Goal: Transaction & Acquisition: Purchase product/service

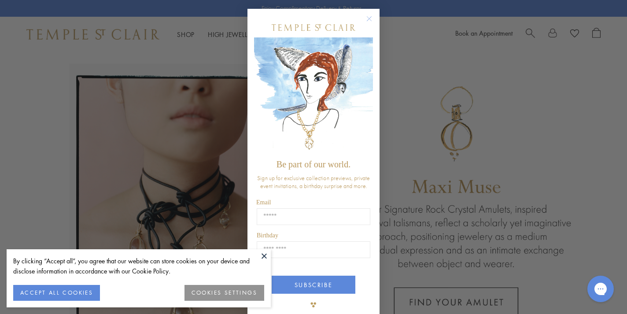
click at [364, 159] on p "Be part of our world." at bounding box center [313, 164] width 110 height 10
click at [266, 256] on button at bounding box center [264, 255] width 13 height 13
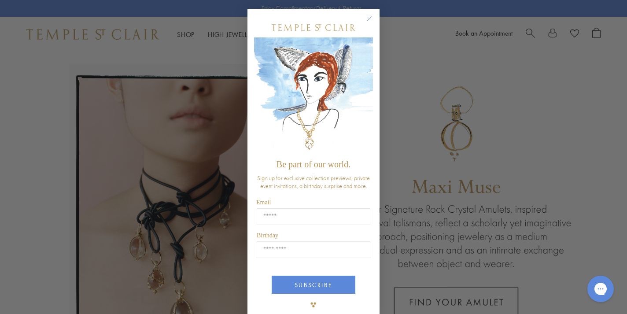
click at [368, 21] on circle "Close dialog" at bounding box center [369, 19] width 11 height 11
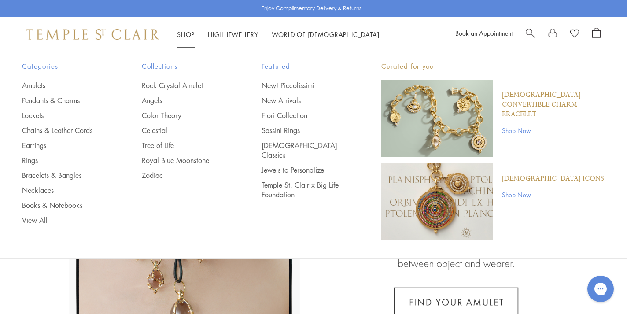
click at [187, 30] on link "Shop Shop" at bounding box center [186, 34] width 18 height 9
click at [188, 33] on link "Shop Shop" at bounding box center [186, 34] width 18 height 9
click at [165, 111] on link "Color Theory" at bounding box center [184, 115] width 85 height 10
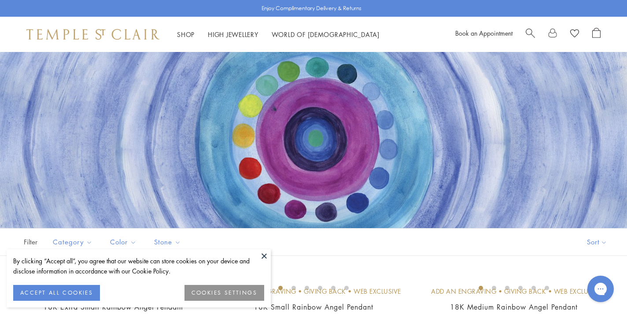
click at [265, 256] on button at bounding box center [264, 255] width 13 height 13
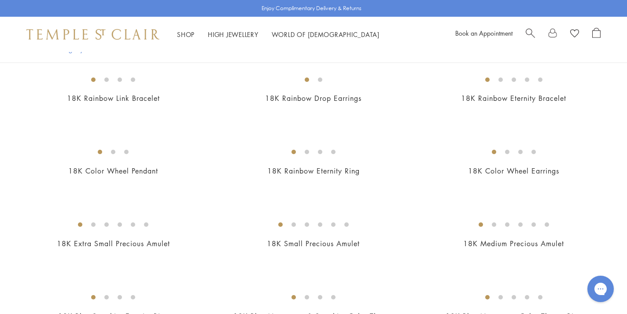
scroll to position [499, 0]
click at [0, 0] on img at bounding box center [0, 0] width 0 height 0
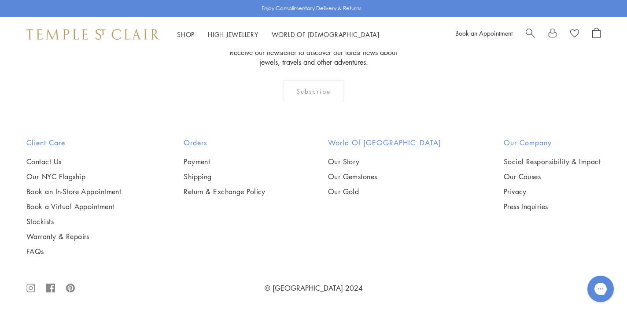
scroll to position [4330, 0]
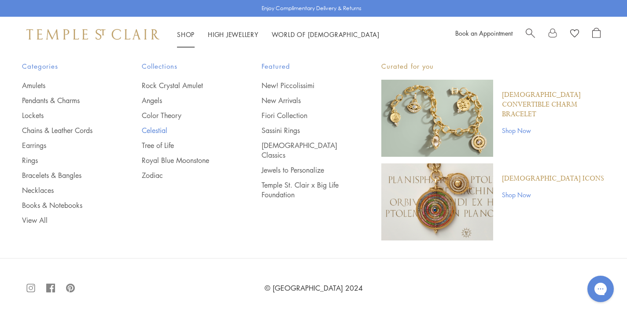
click at [148, 129] on link "Celestial" at bounding box center [184, 130] width 85 height 10
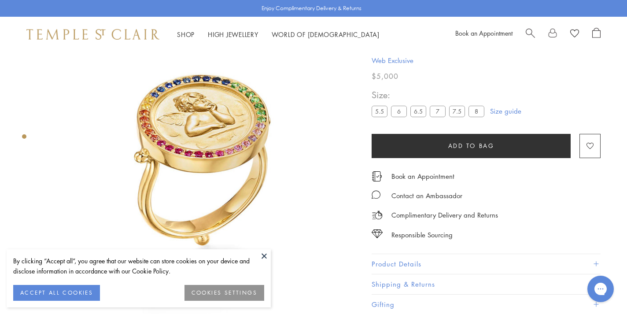
click at [263, 257] on button at bounding box center [264, 255] width 13 height 13
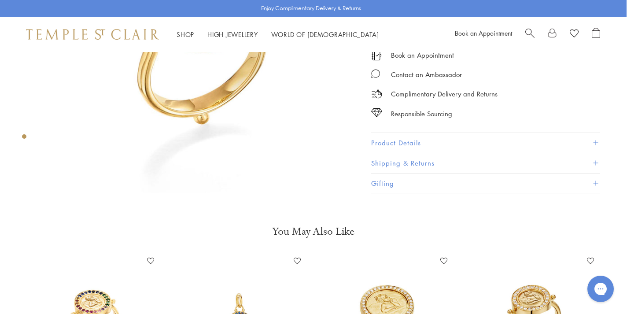
scroll to position [173, 1]
click at [598, 143] on button "Product Details" at bounding box center [484, 143] width 229 height 20
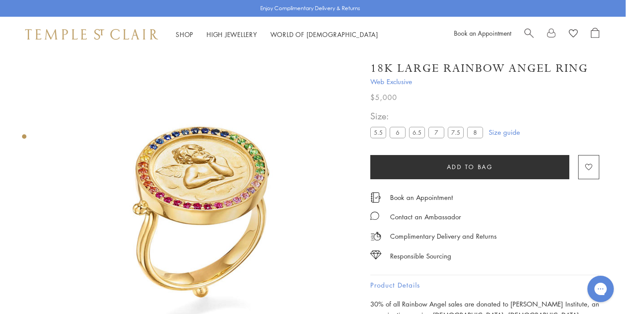
scroll to position [0, 1]
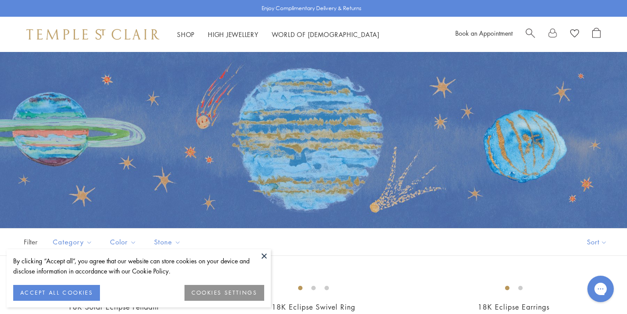
click at [265, 257] on button at bounding box center [264, 255] width 13 height 13
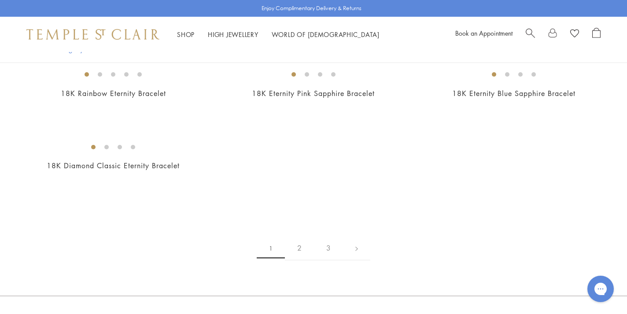
scroll to position [1377, 0]
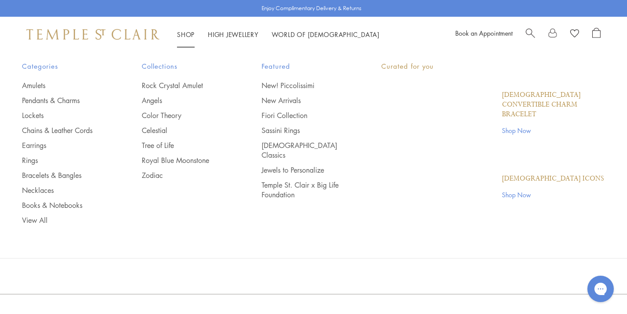
click at [188, 34] on link "Shop Shop" at bounding box center [186, 34] width 18 height 9
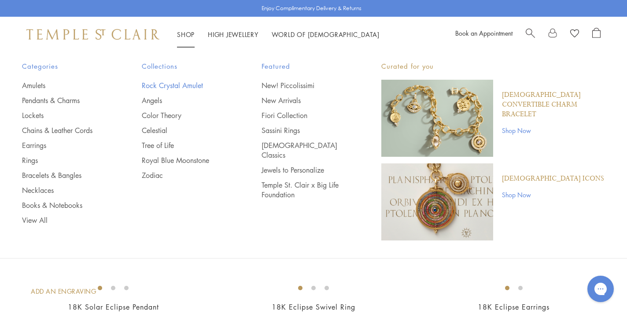
click at [185, 88] on link "Rock Crystal Amulet" at bounding box center [184, 86] width 85 height 10
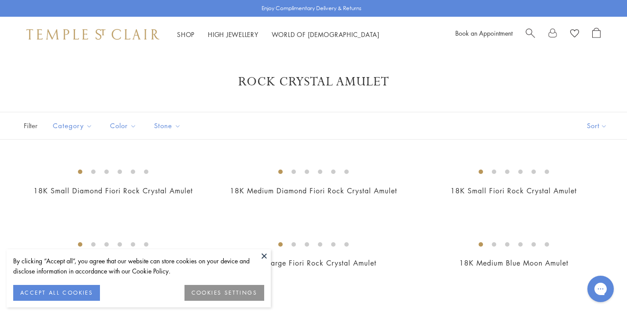
scroll to position [2, 0]
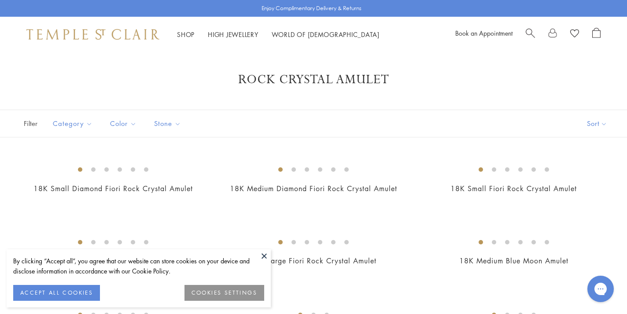
click at [264, 256] on button at bounding box center [264, 255] width 13 height 13
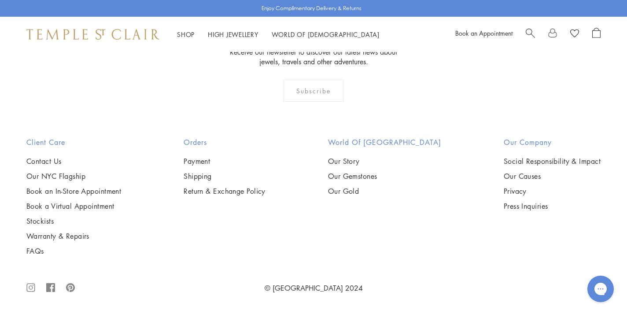
scroll to position [5410, 0]
click at [0, 0] on img at bounding box center [0, 0] width 0 height 0
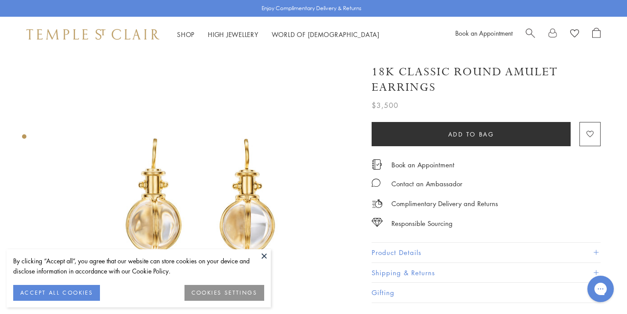
click at [257, 246] on img at bounding box center [201, 209] width 314 height 314
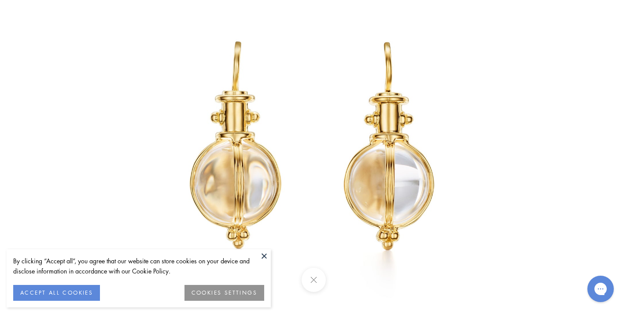
click at [265, 255] on button at bounding box center [264, 255] width 13 height 13
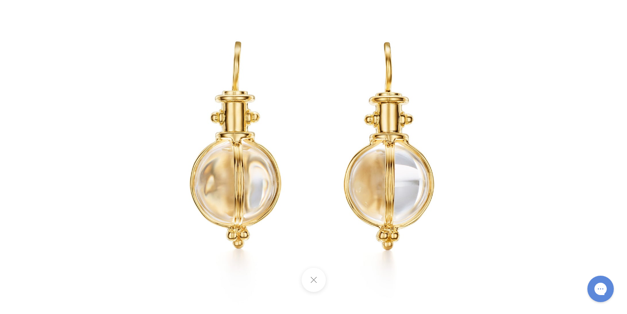
click at [313, 279] on button at bounding box center [313, 280] width 24 height 24
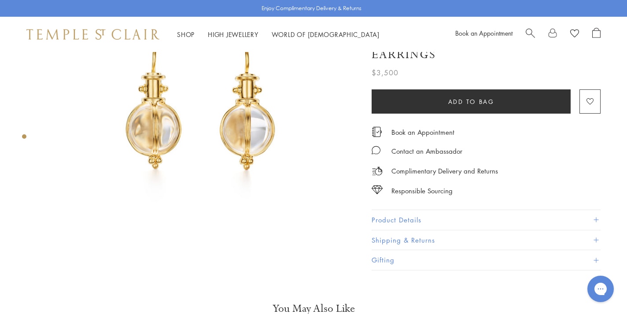
scroll to position [126, 0]
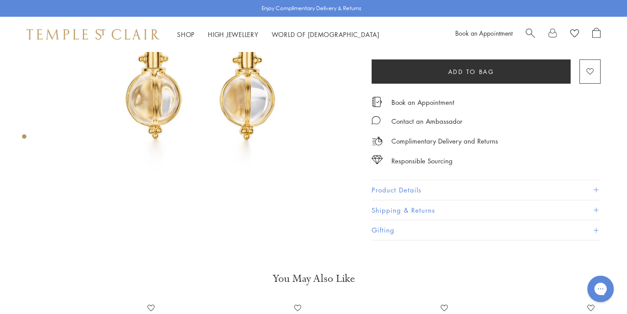
click at [432, 182] on button "Product Details" at bounding box center [486, 190] width 229 height 20
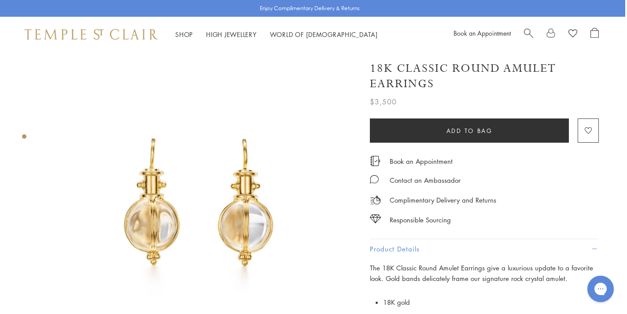
scroll to position [0, 2]
